Goal: Task Accomplishment & Management: Manage account settings

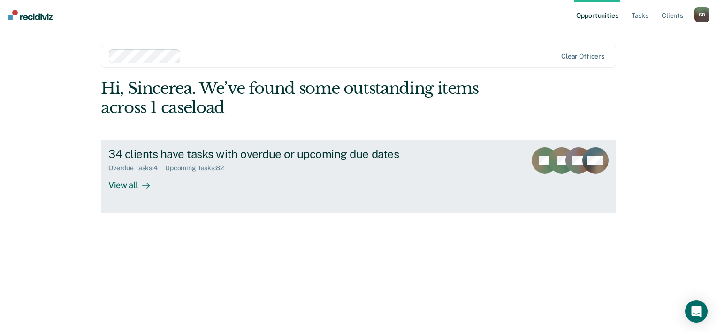
click at [190, 155] on div "34 clients have tasks with overdue or upcoming due dates" at bounding box center [272, 154] width 329 height 14
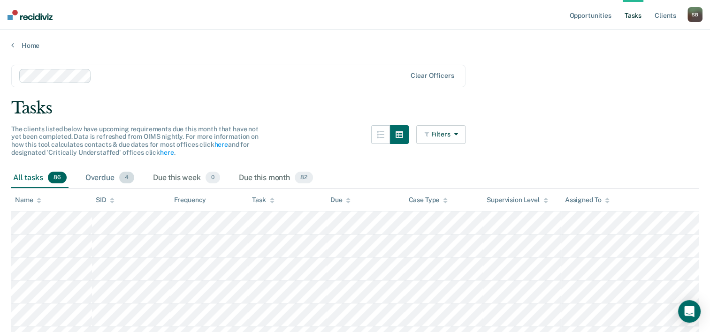
click at [99, 174] on div "Overdue 4" at bounding box center [109, 178] width 53 height 21
